Goal: Task Accomplishment & Management: Manage account settings

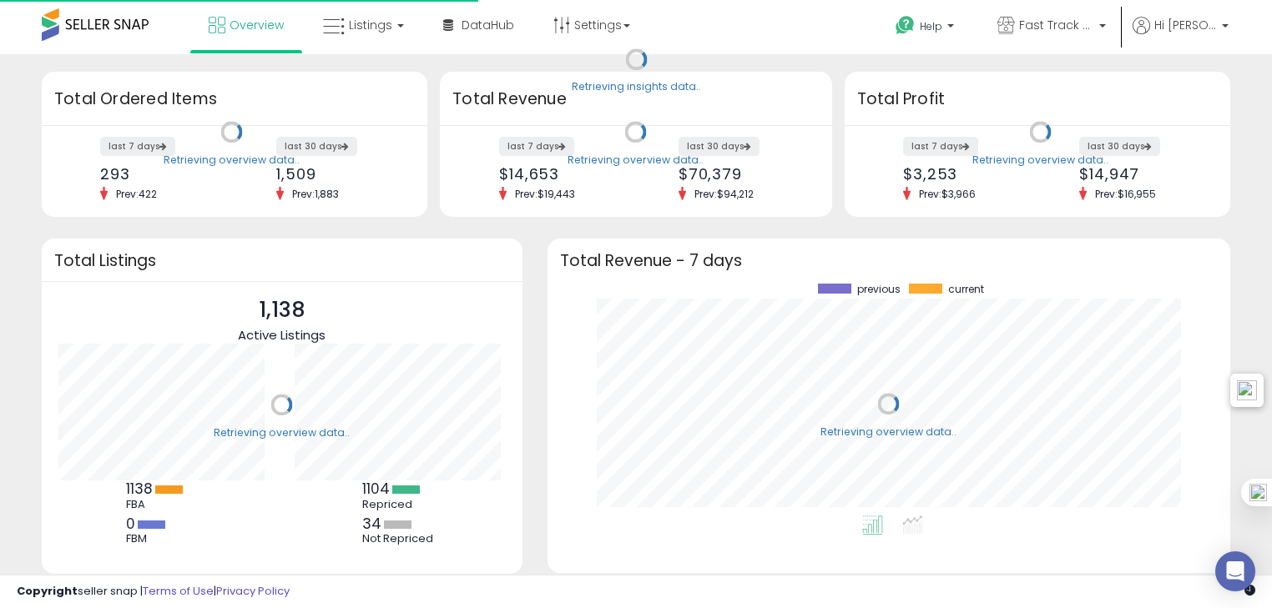
scroll to position [231, 648]
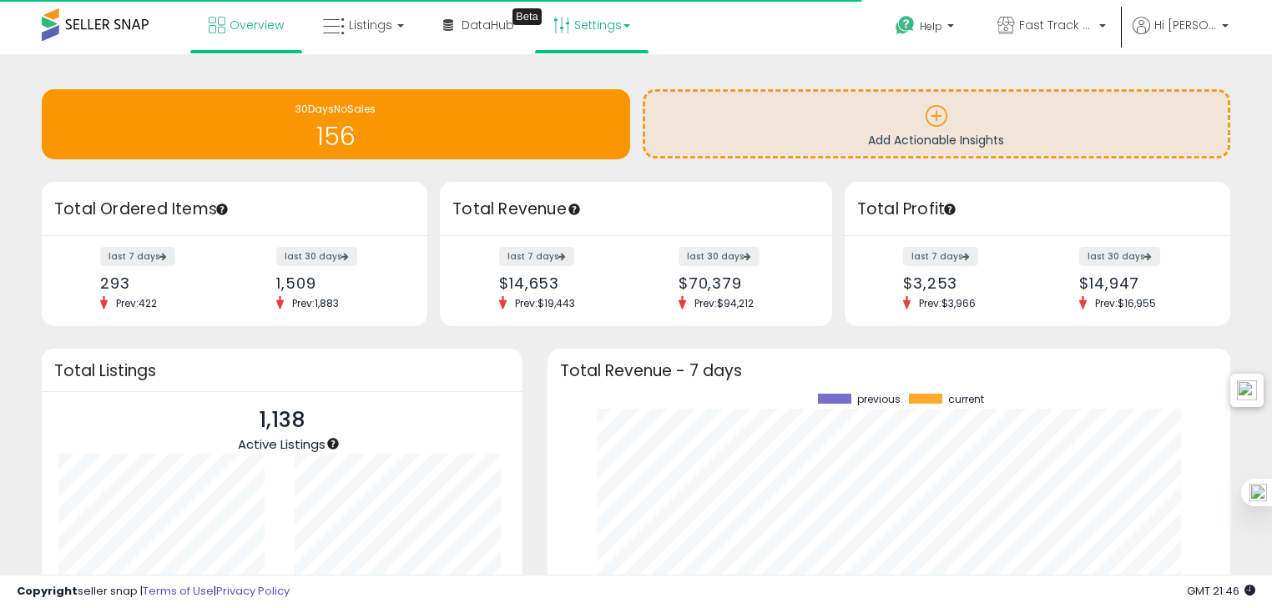
click at [605, 17] on link "Settings" at bounding box center [592, 25] width 102 height 50
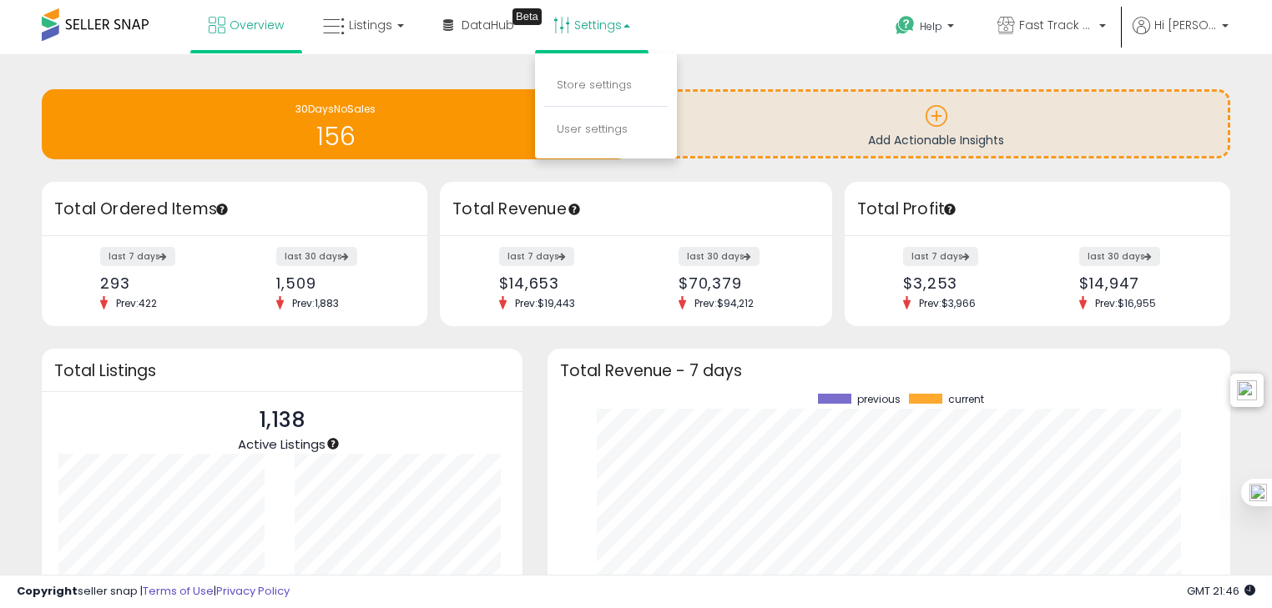
click at [604, 71] on li "Store settings" at bounding box center [605, 86] width 123 height 42
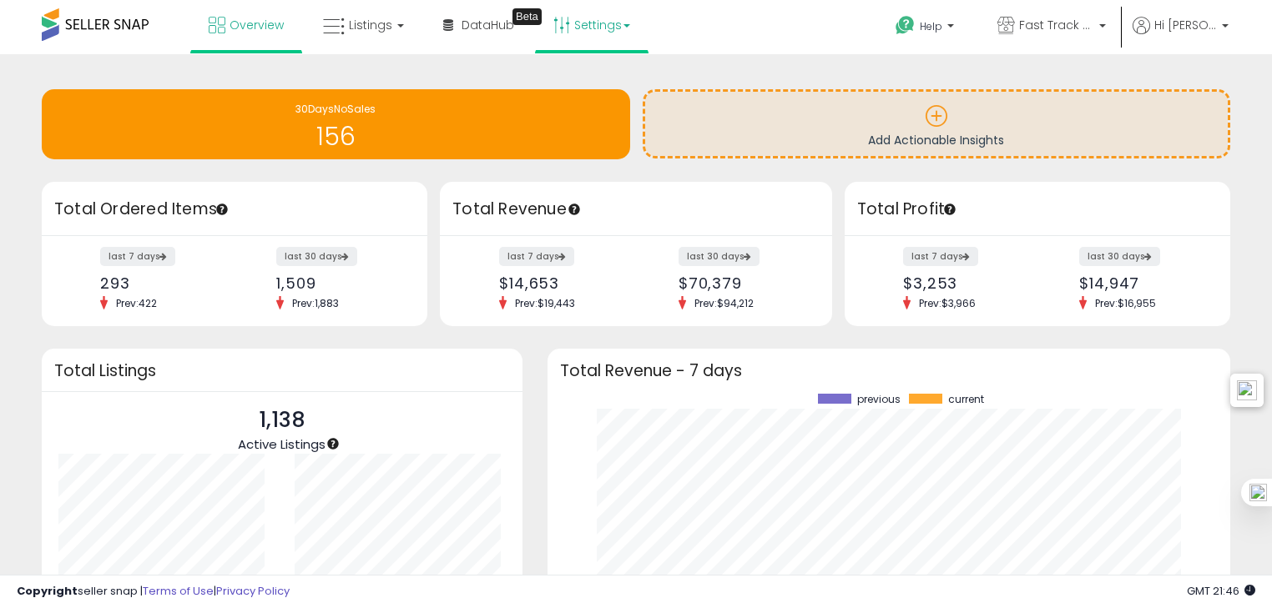
click at [602, 30] on link "Settings" at bounding box center [592, 25] width 102 height 50
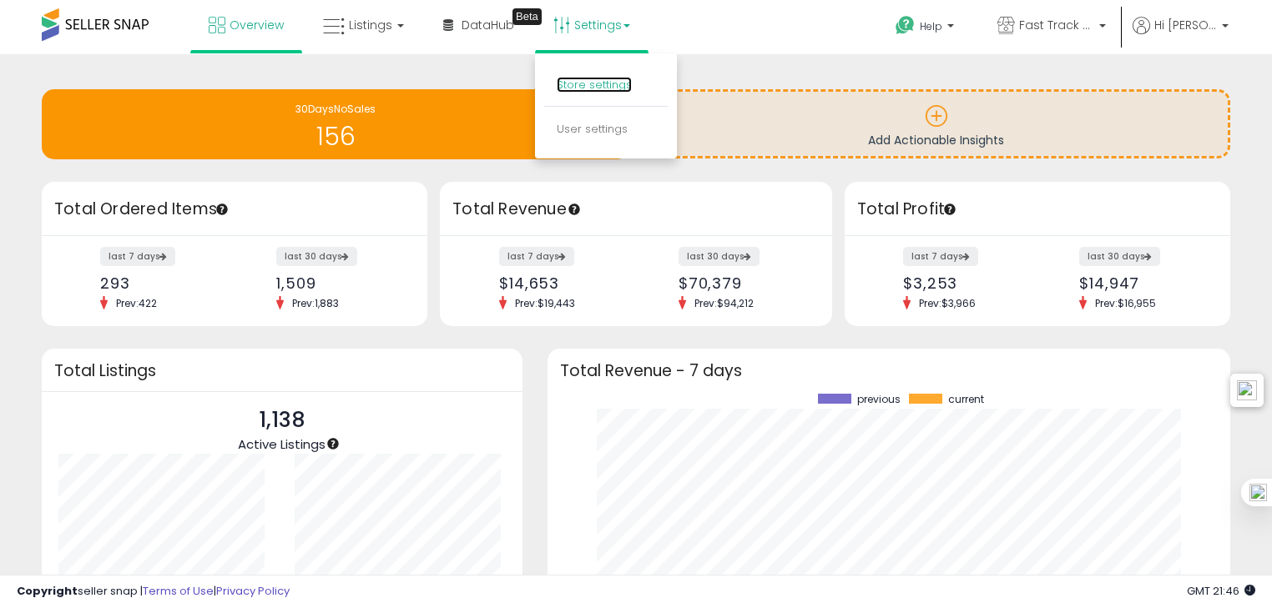
click at [606, 83] on link "Store settings" at bounding box center [593, 85] width 75 height 16
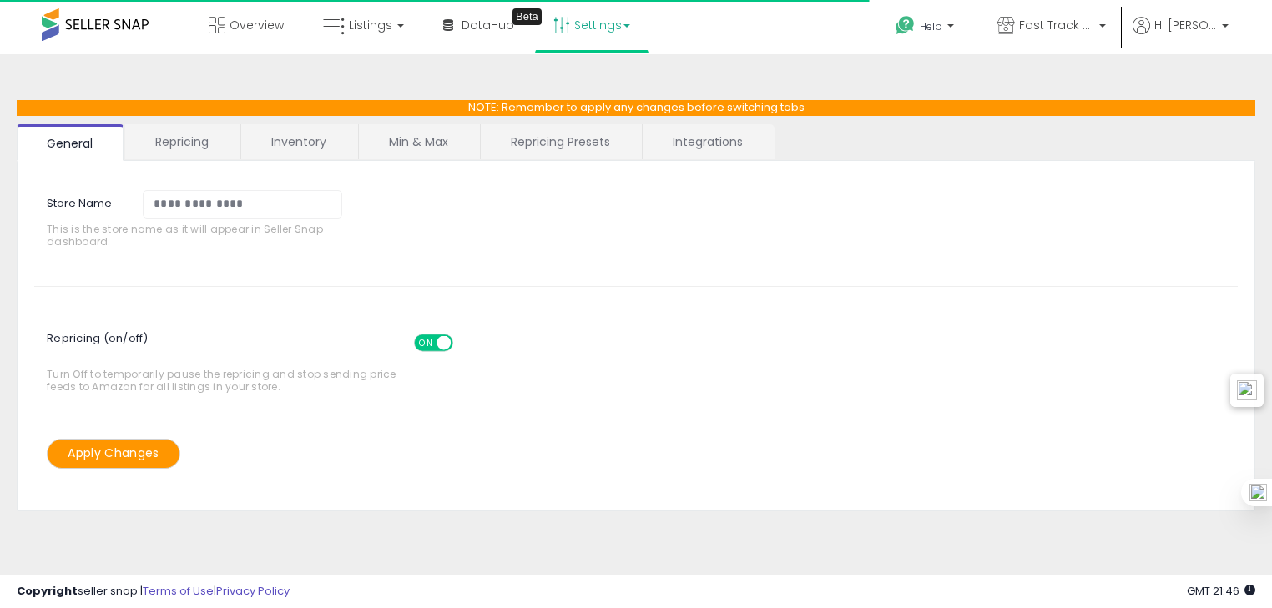
click at [583, 33] on link "Settings" at bounding box center [592, 25] width 102 height 50
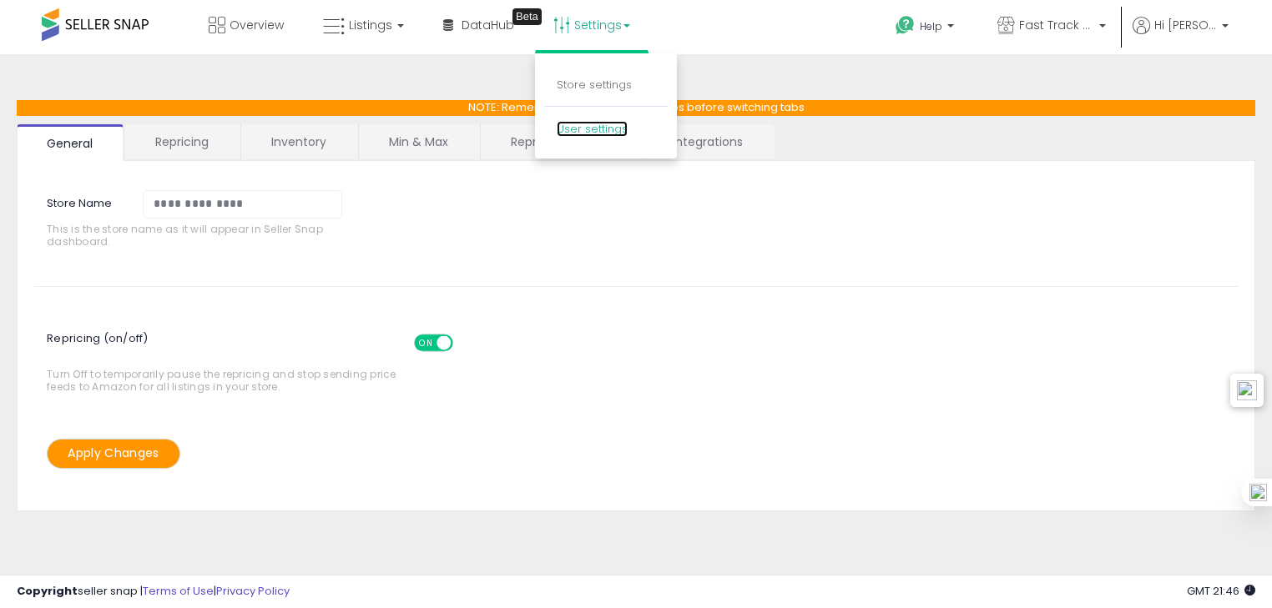
click at [597, 128] on link "User settings" at bounding box center [591, 129] width 71 height 16
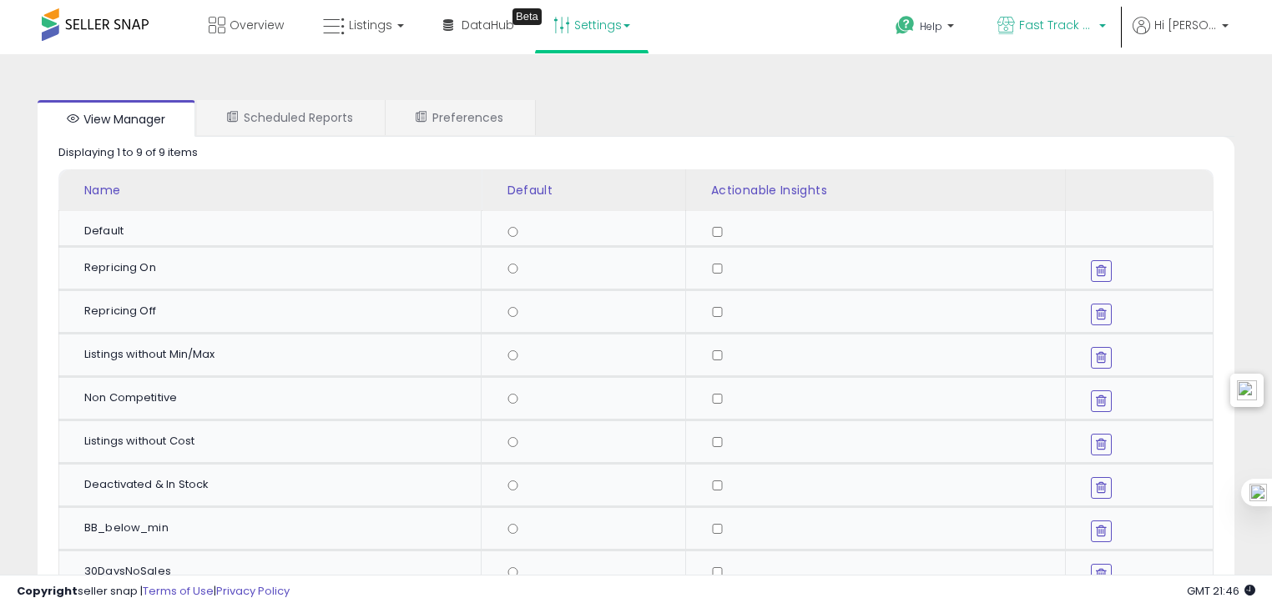
click at [1080, 25] on span "Fast Track FBA" at bounding box center [1056, 25] width 75 height 17
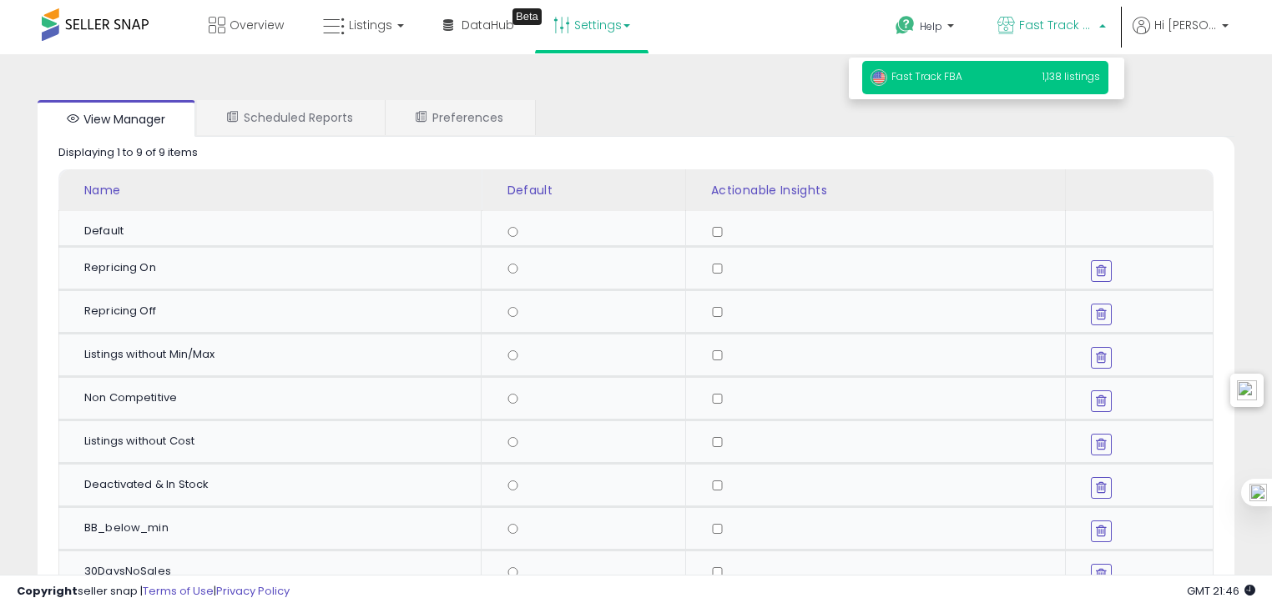
click at [987, 73] on p "Fast Track FBA 1,138 listings" at bounding box center [985, 77] width 246 height 33
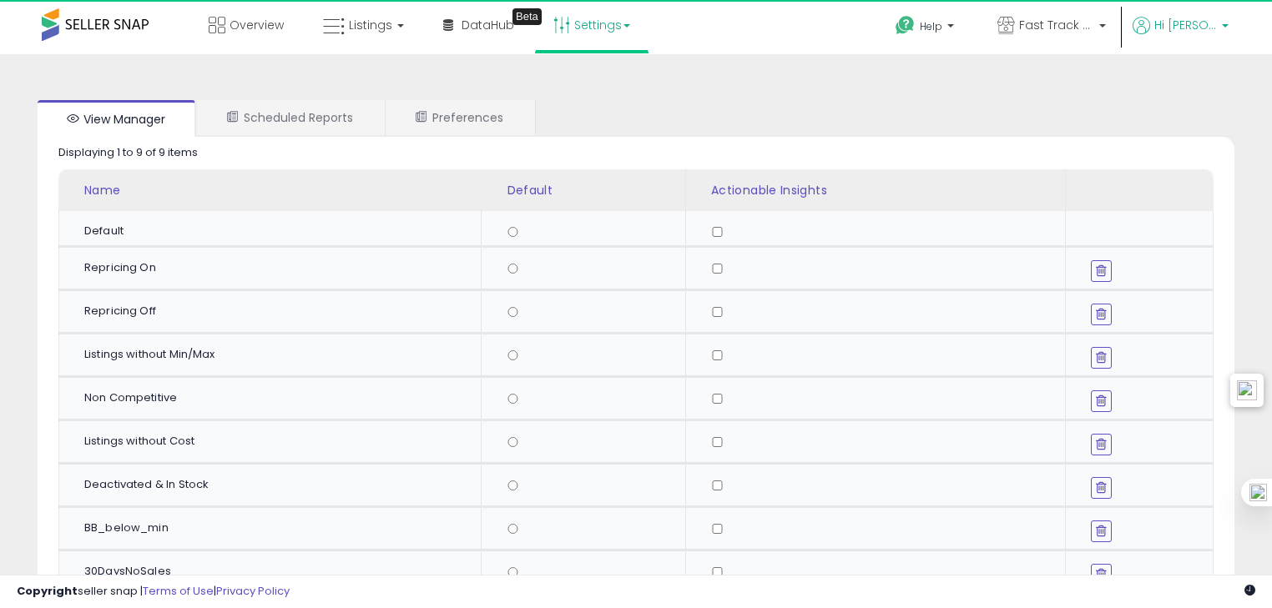
drag, startPoint x: 0, startPoint y: 0, endPoint x: 1168, endPoint y: 30, distance: 1168.5
click at [1168, 30] on span "Hi [PERSON_NAME]" at bounding box center [1185, 25] width 63 height 17
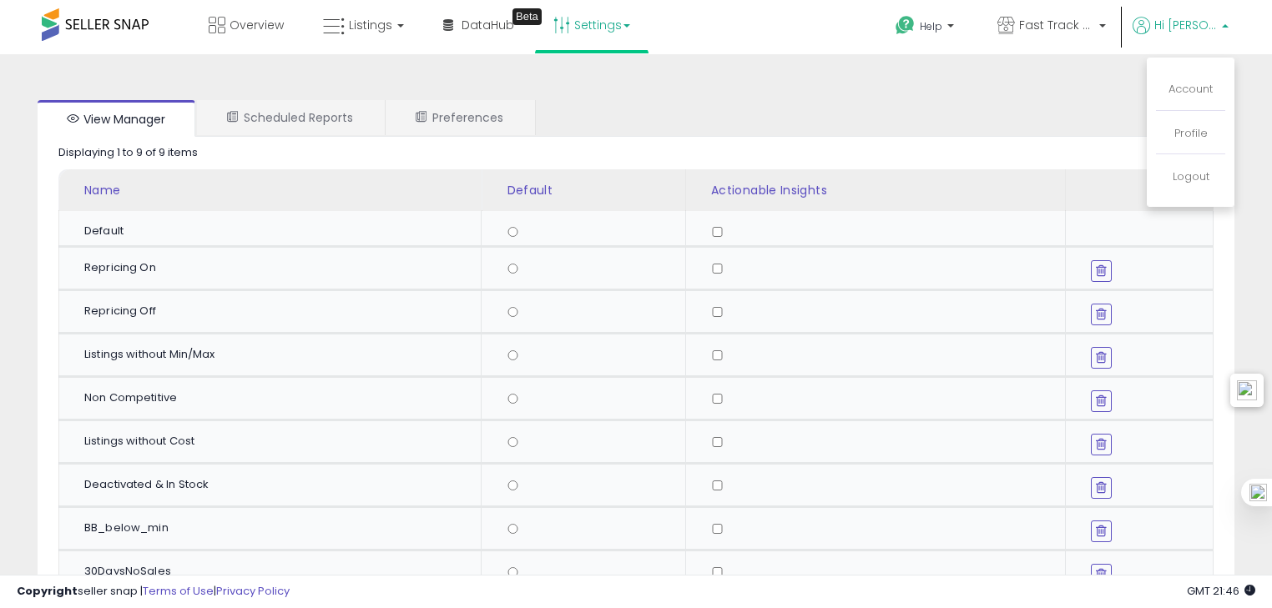
drag, startPoint x: 1186, startPoint y: 68, endPoint x: 1190, endPoint y: 80, distance: 12.4
click at [1186, 68] on ul "Account Profile Logout" at bounding box center [1190, 132] width 88 height 149
click at [1191, 83] on link "Account" at bounding box center [1190, 89] width 44 height 16
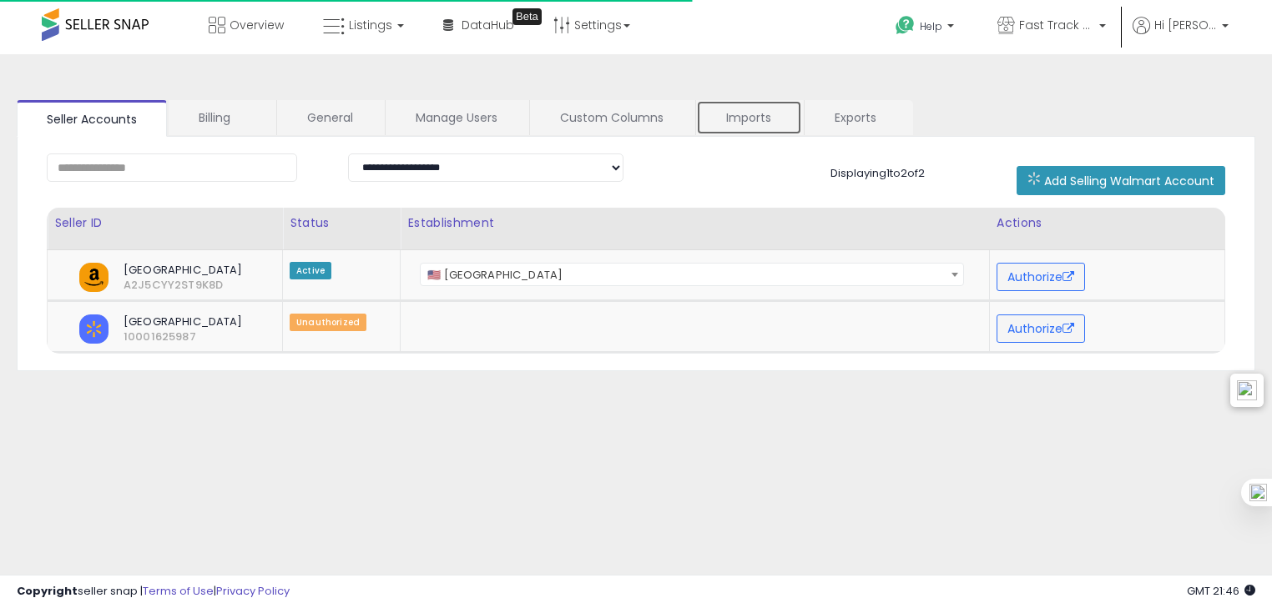
click at [745, 113] on link "Imports" at bounding box center [749, 117] width 106 height 35
click at [1196, 27] on span "Hi [PERSON_NAME]" at bounding box center [1185, 25] width 63 height 17
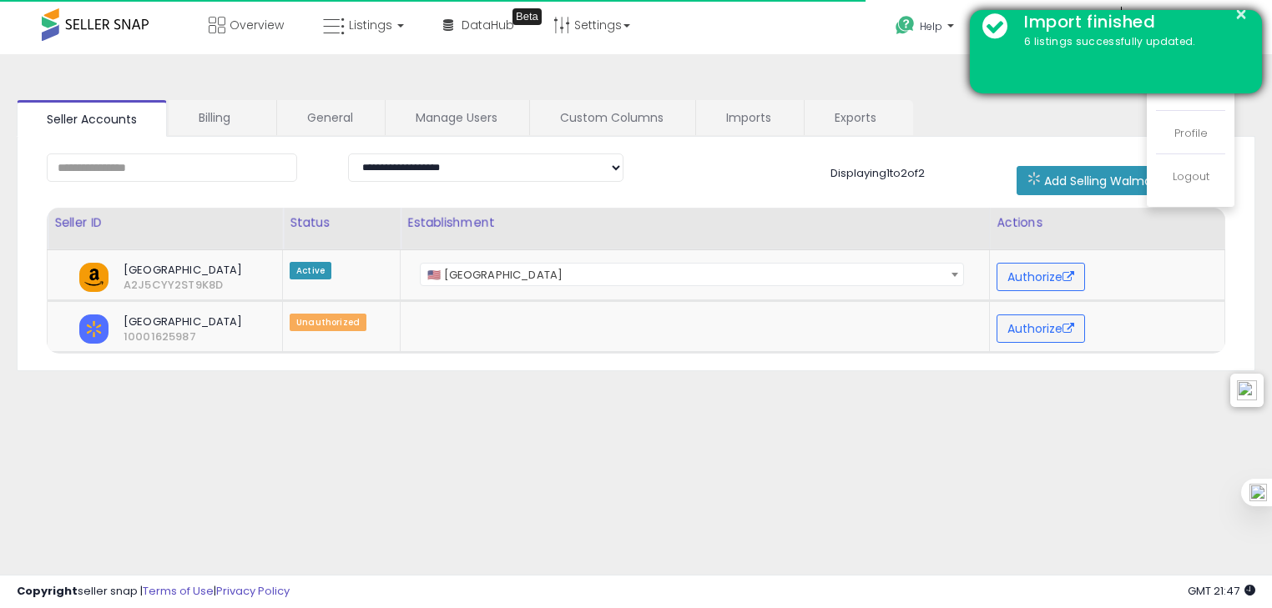
click at [1193, 91] on div "× Import finished 6 listings successfully updated." at bounding box center [1115, 51] width 292 height 83
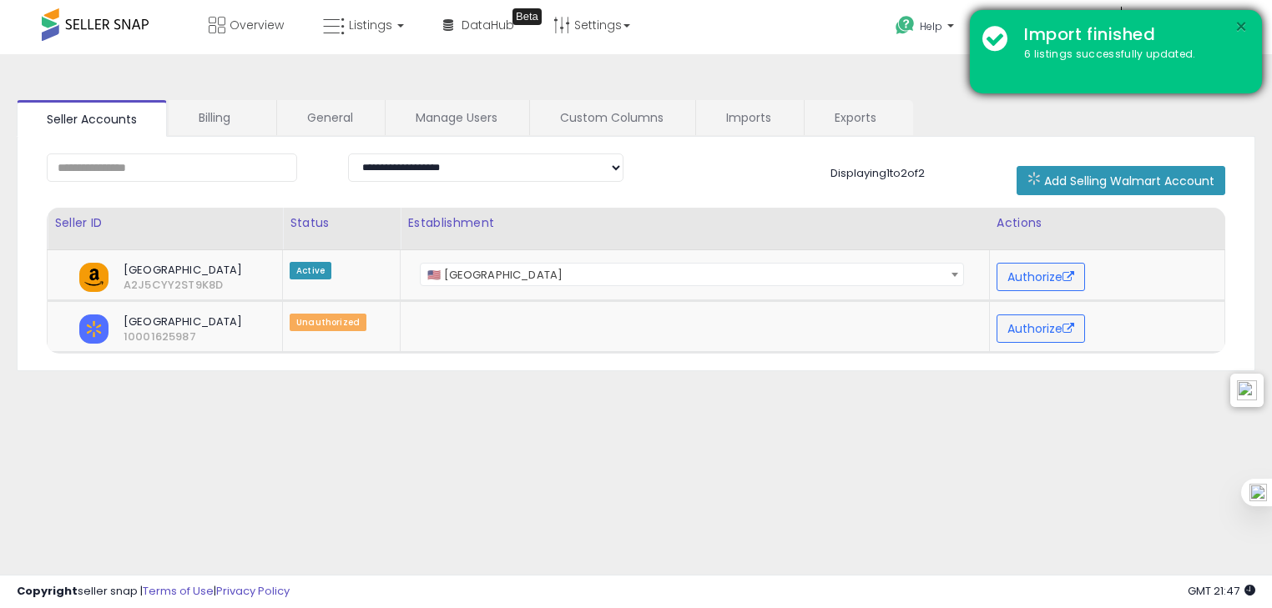
click at [1238, 28] on button "×" at bounding box center [1240, 27] width 13 height 21
